Goal: Information Seeking & Learning: Find specific fact

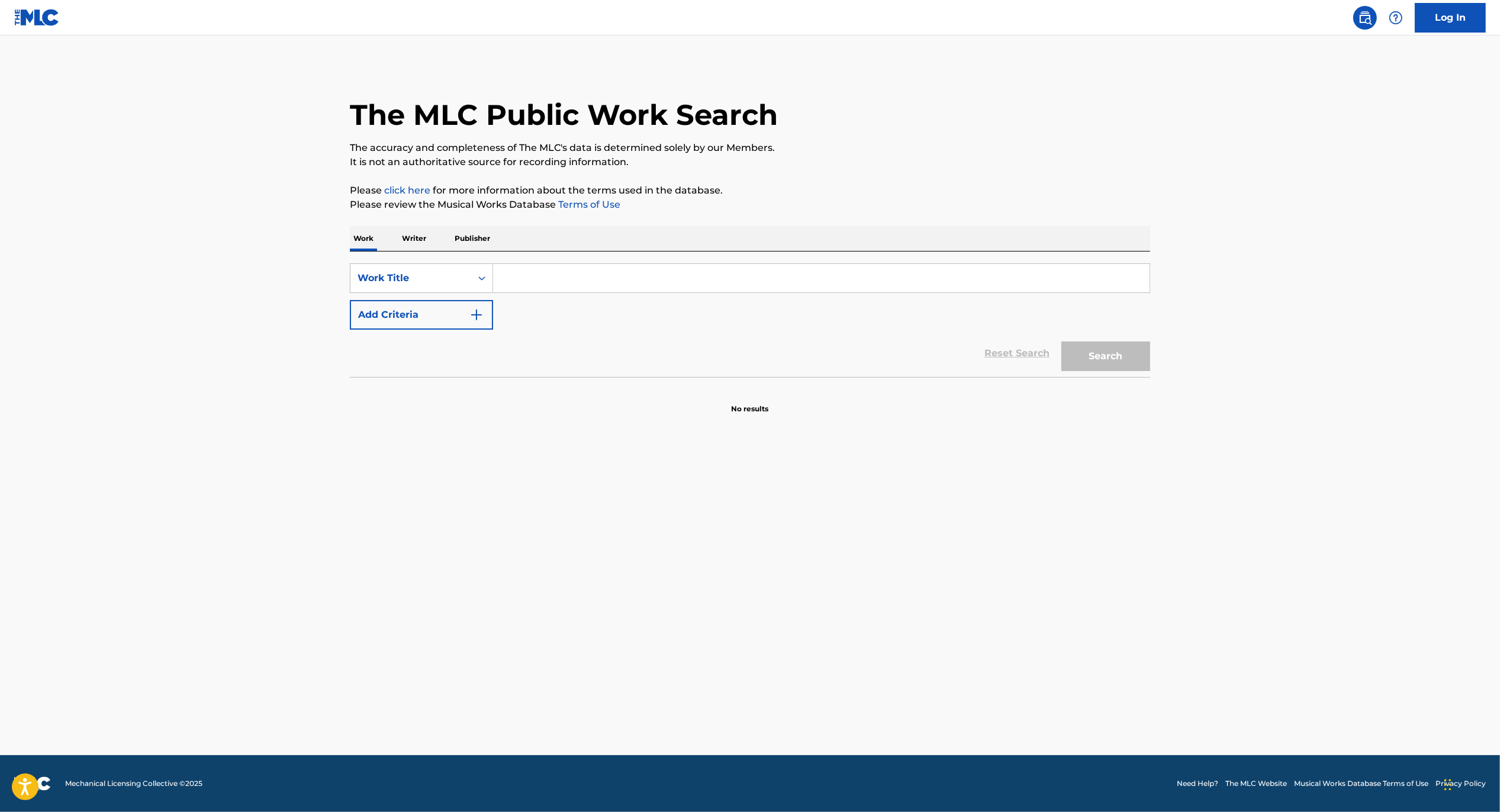
click at [514, 280] on input "Search Form" at bounding box center [821, 279] width 656 height 29
click at [409, 241] on p "Writer" at bounding box center [413, 238] width 31 height 25
click at [518, 275] on input "Search Form" at bounding box center [821, 279] width 656 height 29
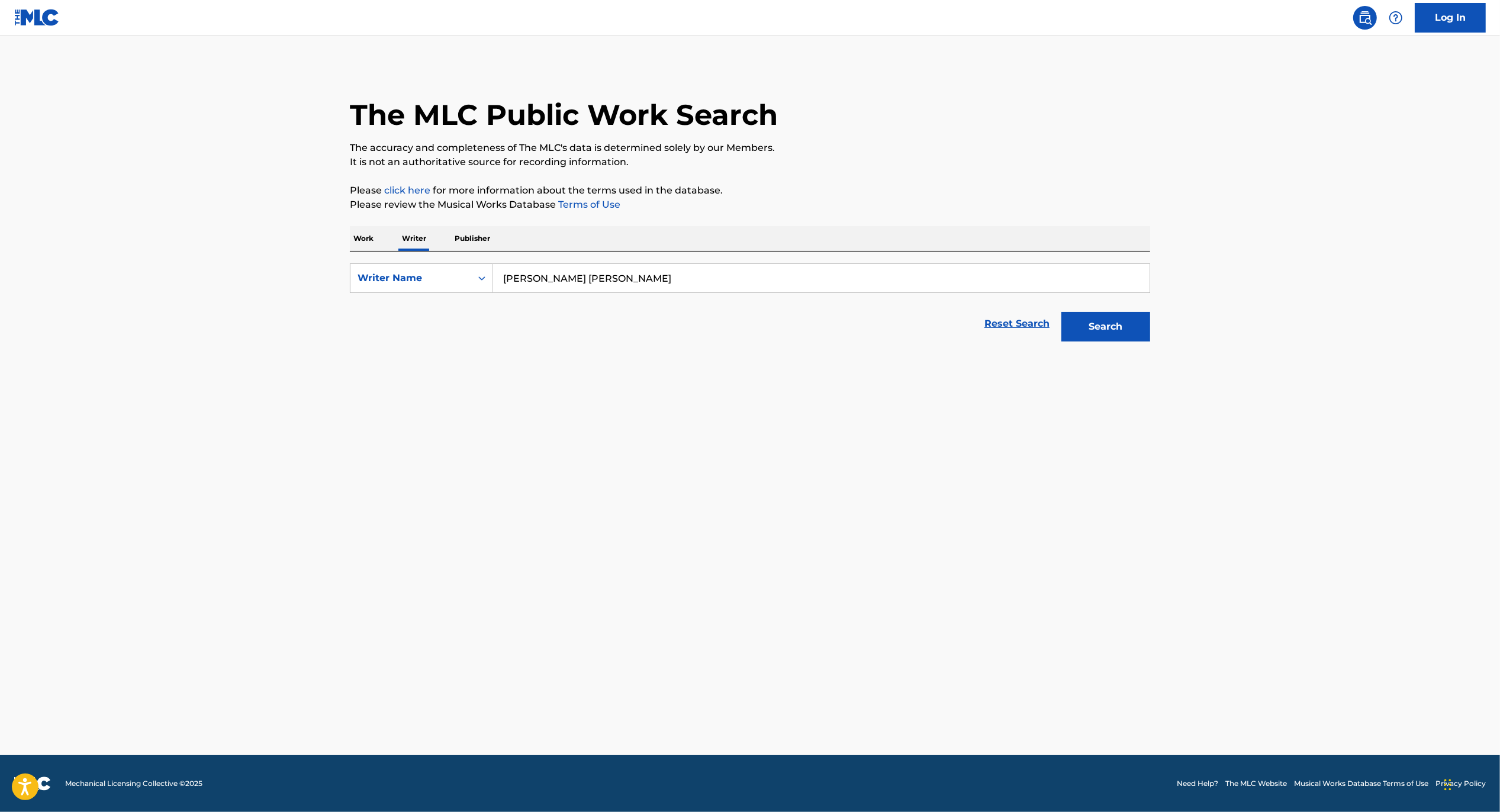
type input "[PERSON_NAME] [PERSON_NAME]"
click at [1061, 312] on button "Search" at bounding box center [1106, 326] width 89 height 29
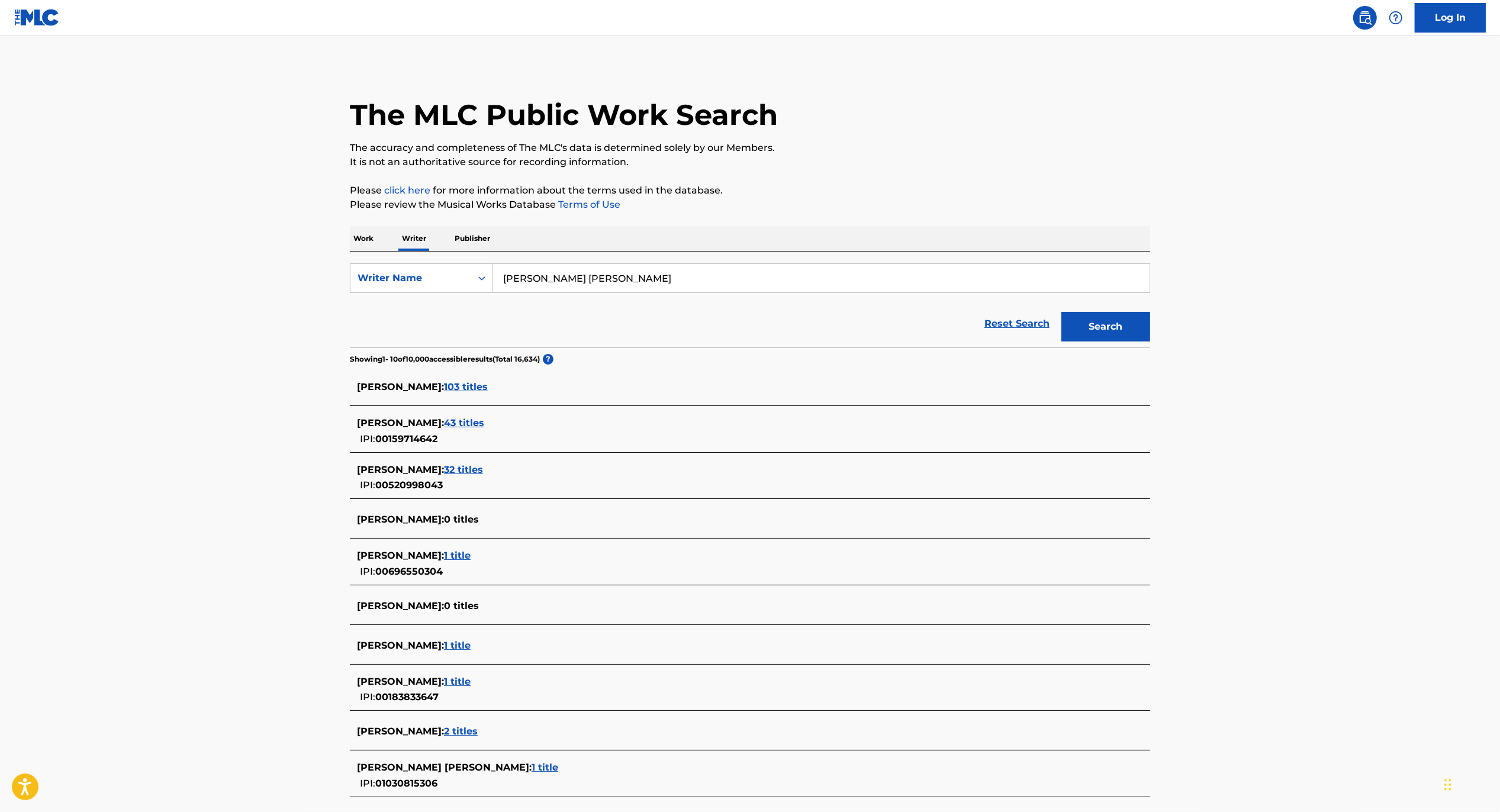
click at [359, 236] on p "Work" at bounding box center [363, 238] width 27 height 25
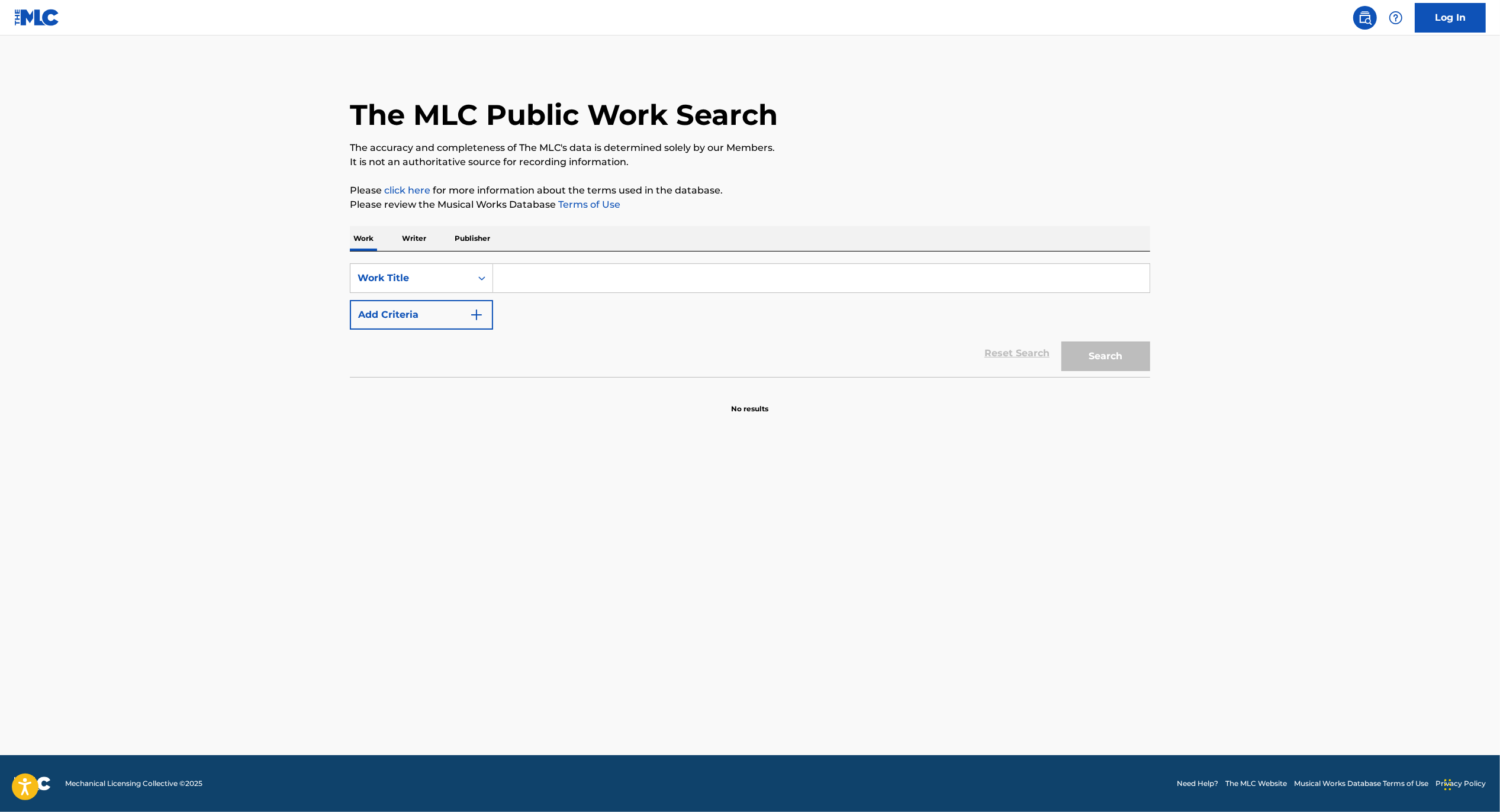
click at [633, 271] on input "Search Form" at bounding box center [821, 279] width 656 height 29
type input "Obvious"
click at [471, 302] on button "Add Criteria" at bounding box center [421, 314] width 143 height 29
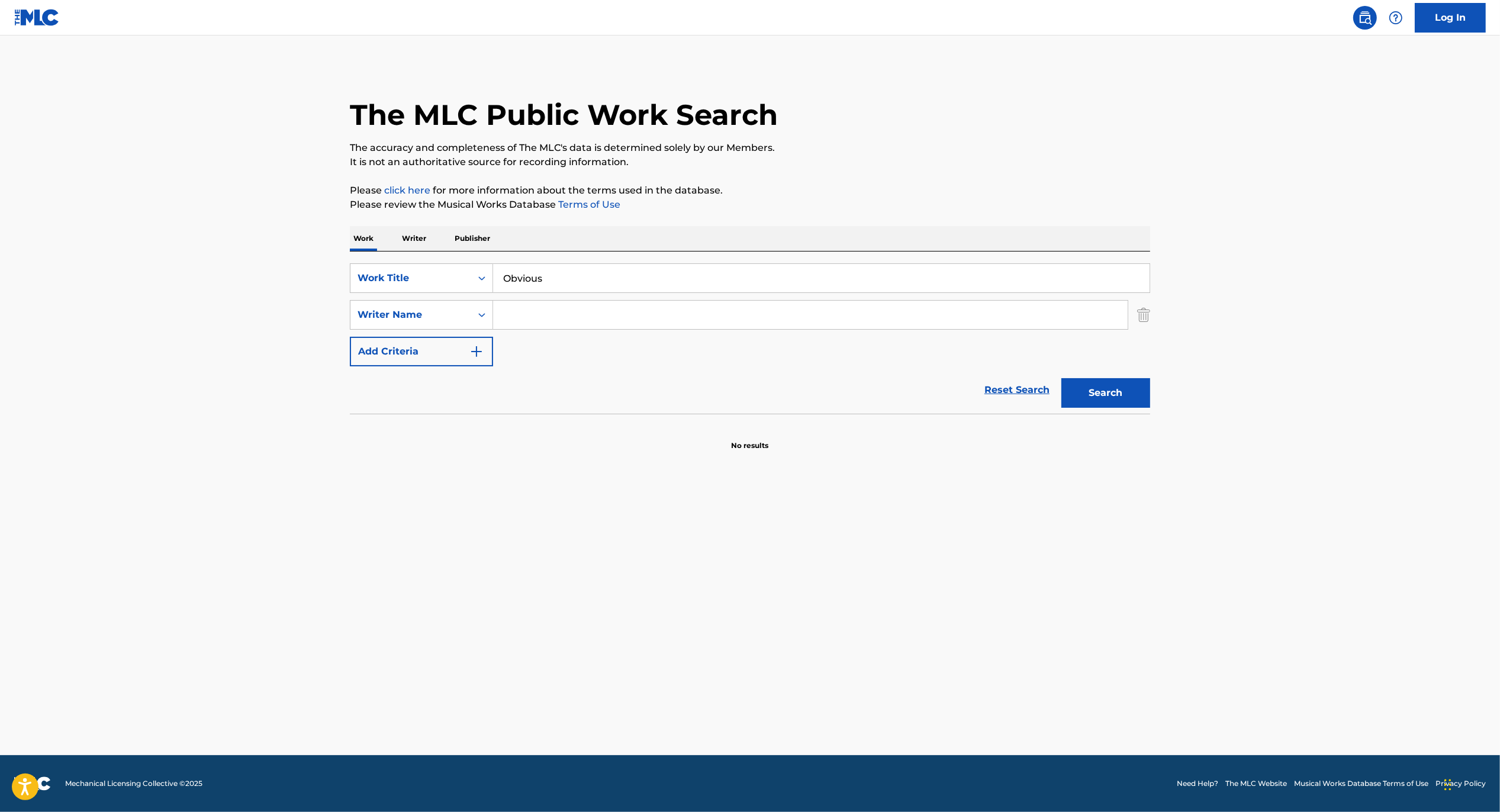
click at [557, 311] on input "Search Form" at bounding box center [810, 315] width 635 height 29
click at [1061, 378] on button "Search" at bounding box center [1106, 392] width 89 height 29
click at [589, 324] on input "[PERSON_NAME]" at bounding box center [810, 315] width 635 height 29
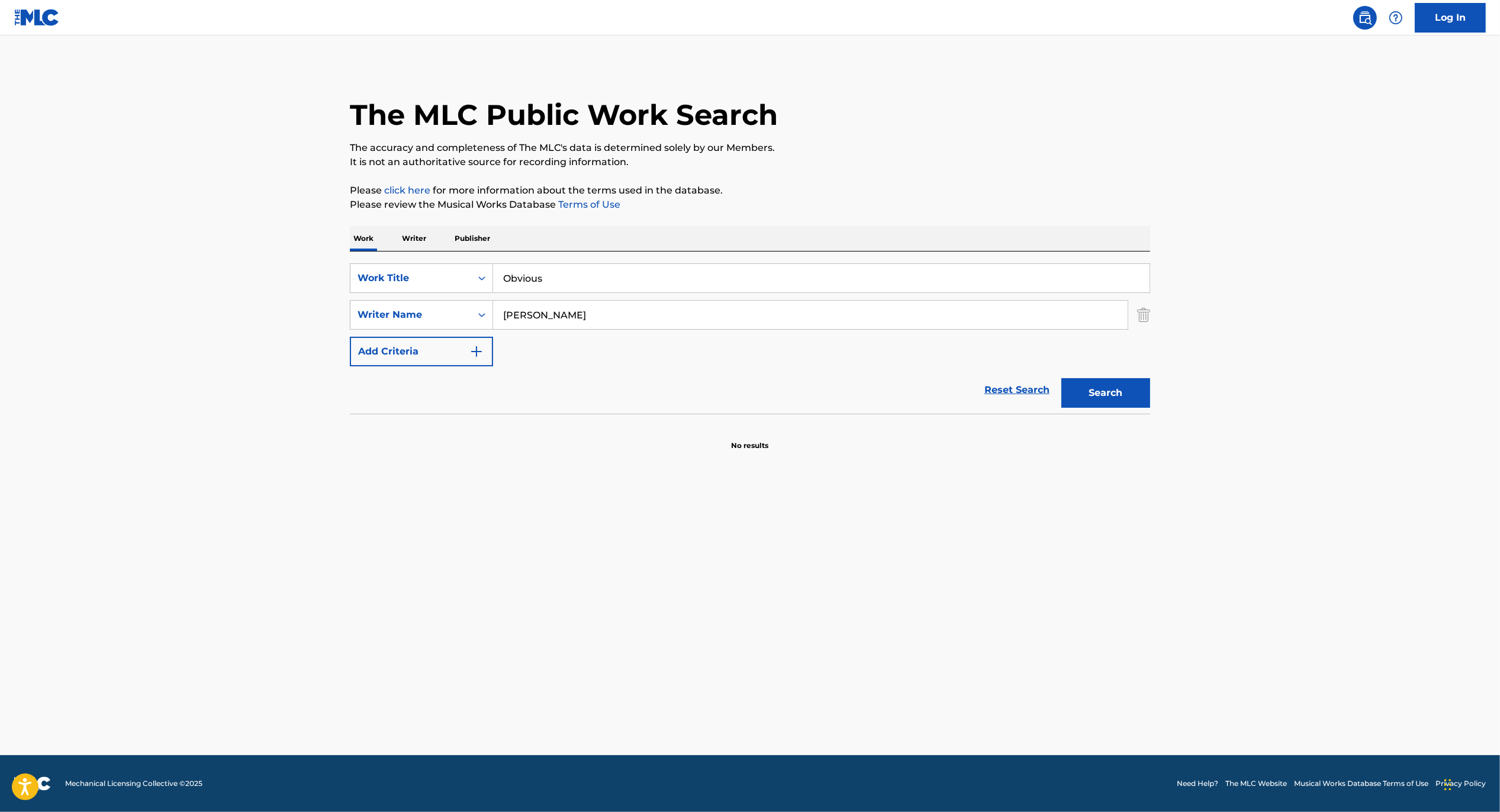
type input "[PERSON_NAME]"
click at [1061, 378] on button "Search" at bounding box center [1106, 392] width 89 height 29
